Goal: Navigation & Orientation: Understand site structure

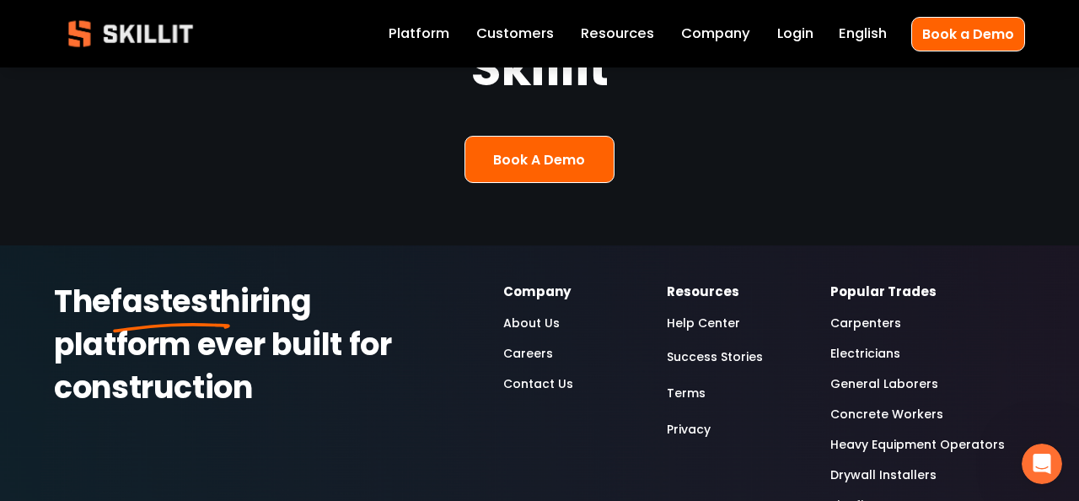
scroll to position [4557, 0]
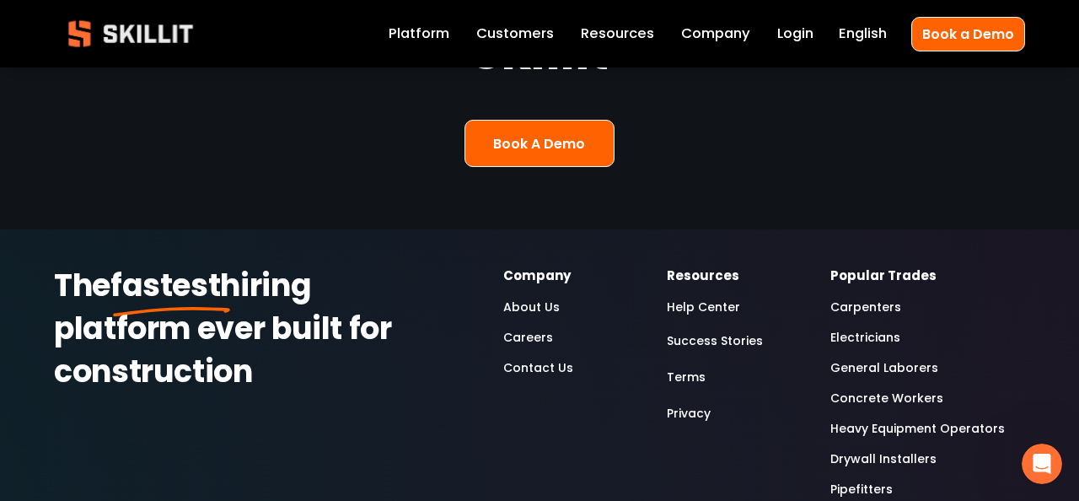
click at [516, 297] on link "About Us" at bounding box center [531, 307] width 56 height 20
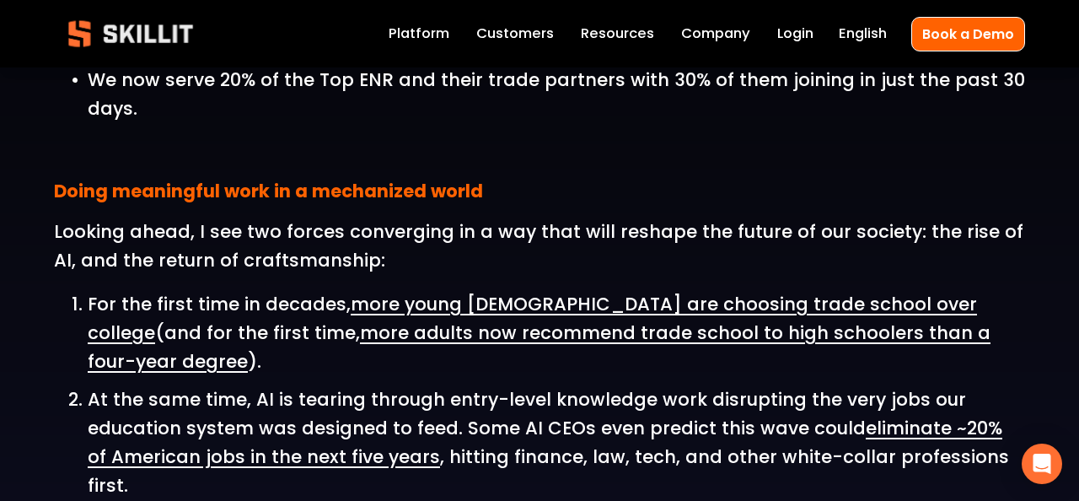
scroll to position [2036, 0]
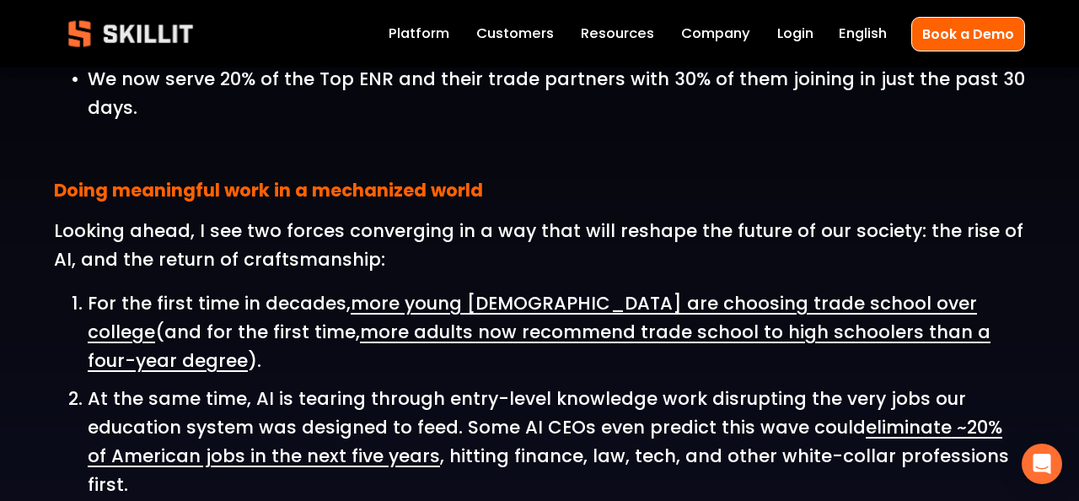
click at [439, 45] on link "Platform" at bounding box center [419, 34] width 61 height 24
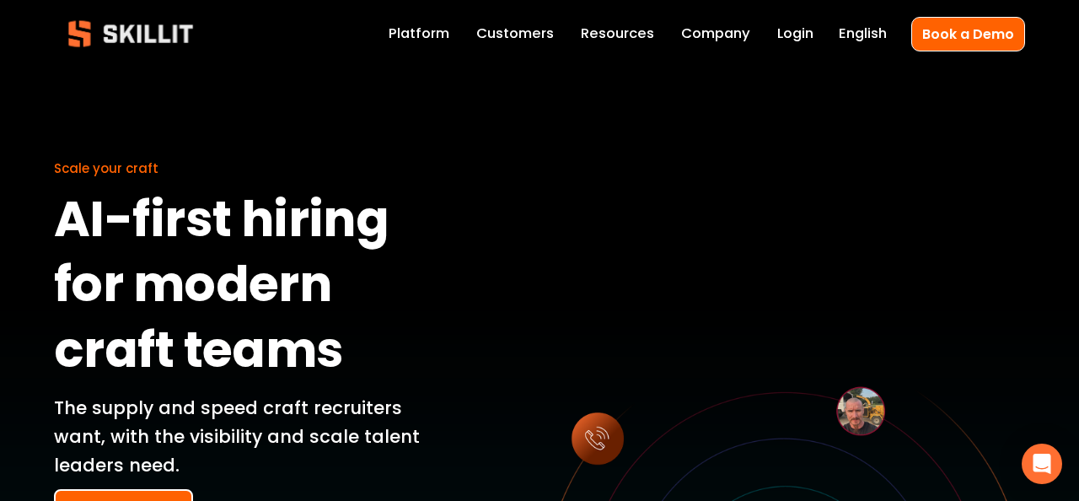
click at [529, 40] on link "Customers" at bounding box center [515, 34] width 78 height 24
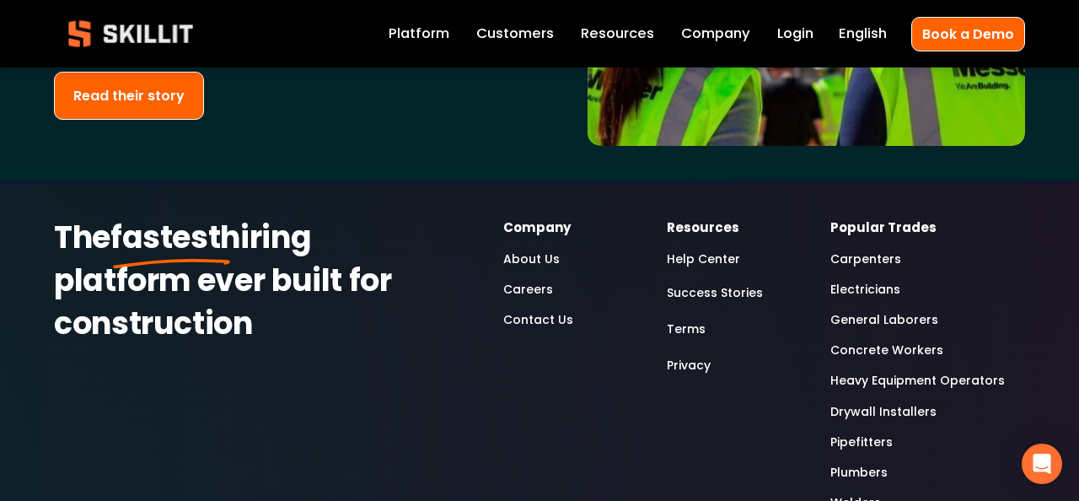
scroll to position [4109, 0]
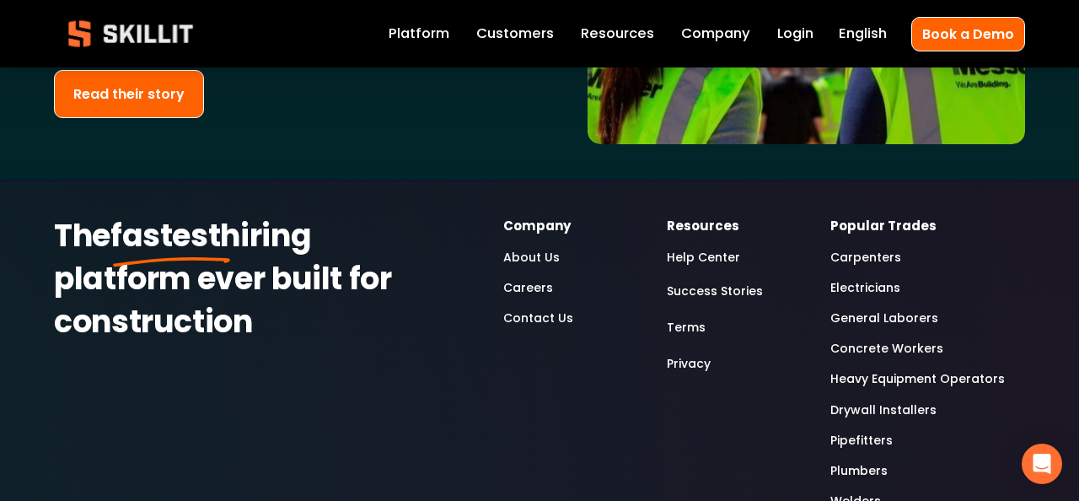
click at [616, 30] on span "Resources" at bounding box center [617, 34] width 73 height 21
click at [615, 35] on span "Resources" at bounding box center [617, 34] width 73 height 21
click at [0, 0] on div "Blog Pricing Help Center Labor Insights" at bounding box center [0, 0] width 0 height 0
click at [615, 32] on span "Resources" at bounding box center [617, 34] width 73 height 21
click at [0, 0] on span "Pricing" at bounding box center [0, 0] width 0 height 0
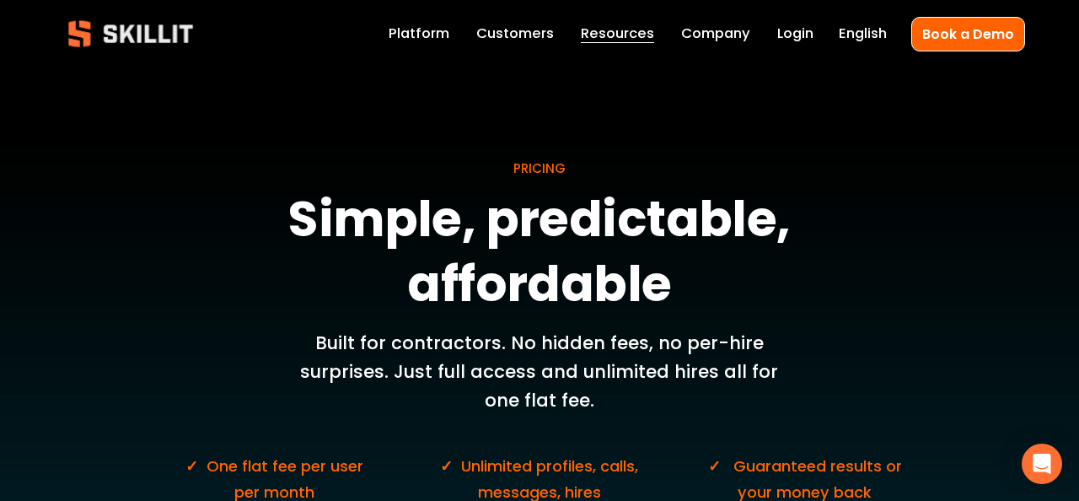
click at [727, 41] on link "Company" at bounding box center [715, 34] width 69 height 24
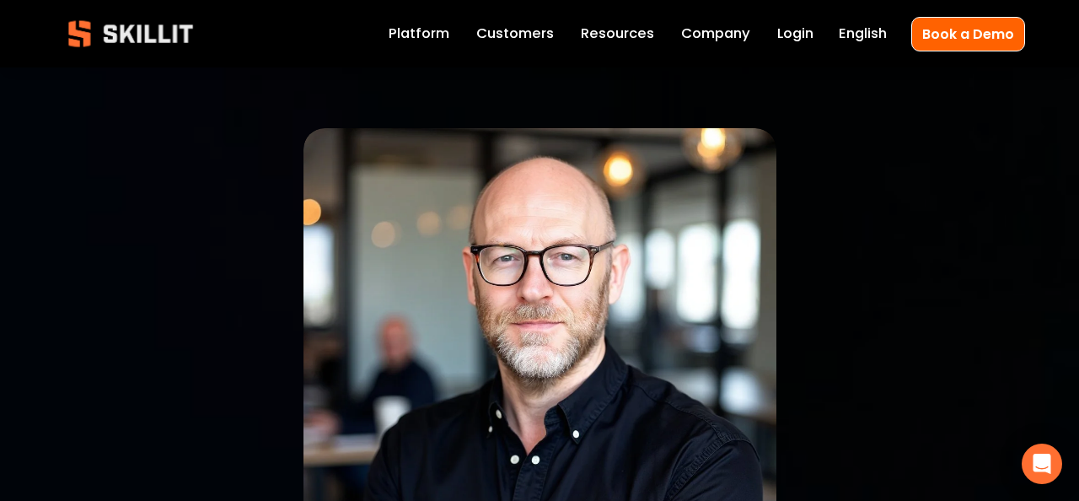
click at [0, 0] on div "Blog Pricing Help Center Labor Insights" at bounding box center [0, 0] width 0 height 0
click at [419, 238] on div at bounding box center [539, 364] width 473 height 473
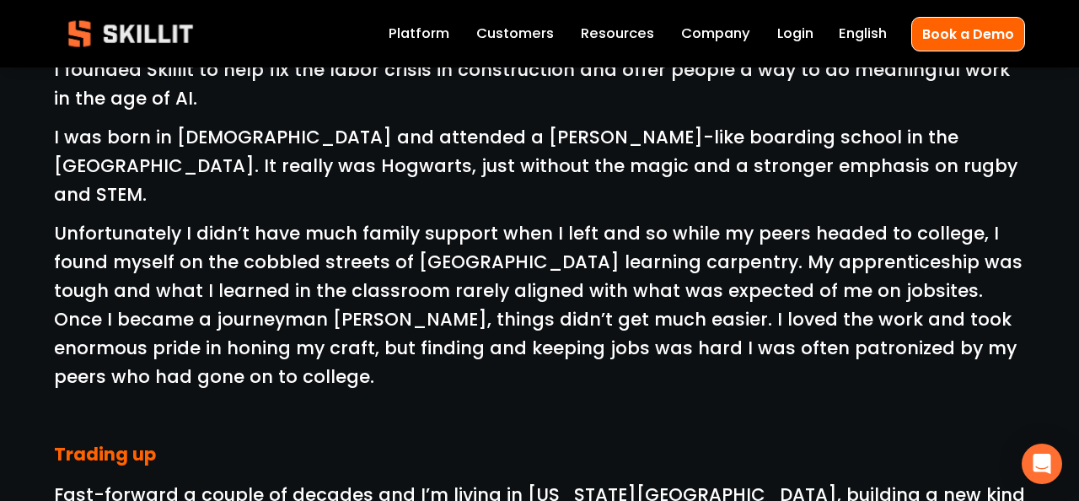
scroll to position [798, 0]
